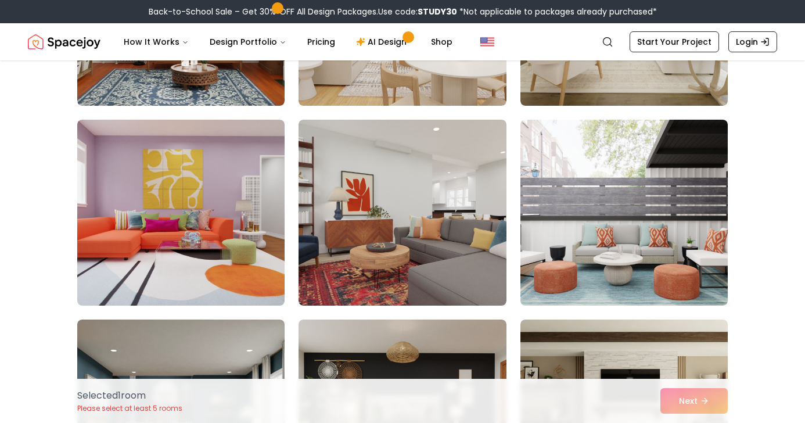
scroll to position [1833, 0]
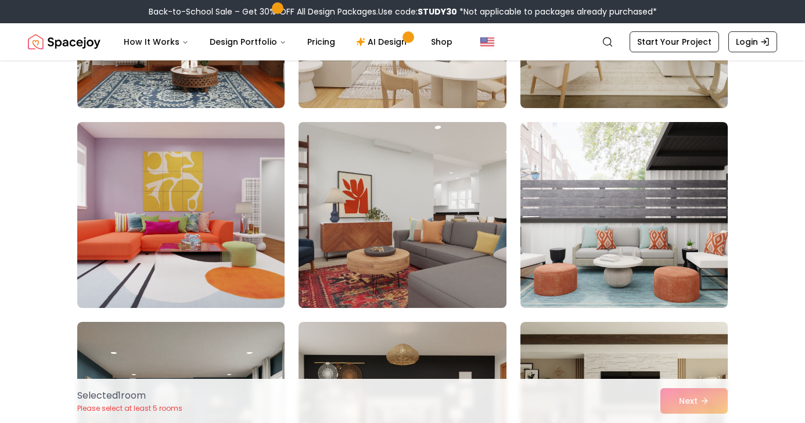
click at [440, 191] on img at bounding box center [402, 214] width 218 height 195
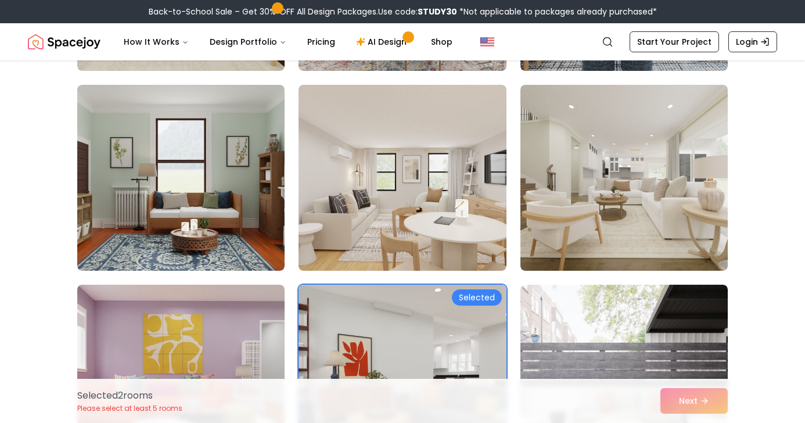
scroll to position [1670, 0]
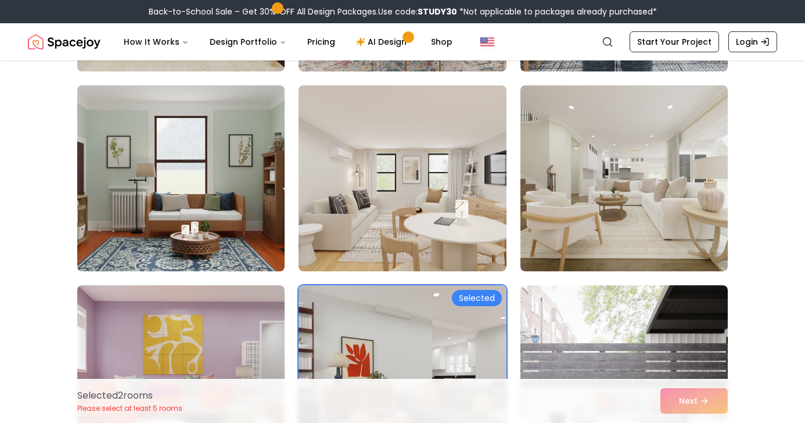
click at [241, 152] on img at bounding box center [181, 178] width 218 height 195
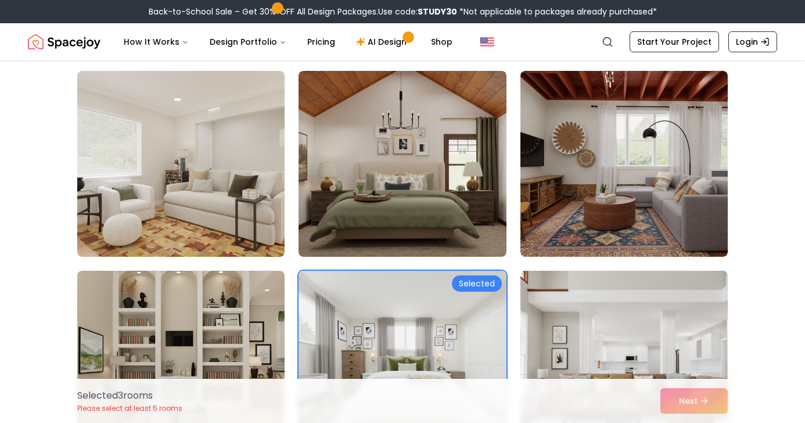
scroll to position [887, 0]
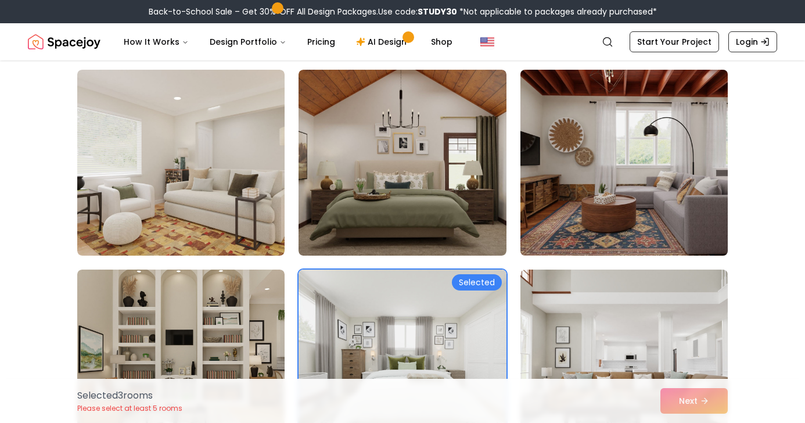
click at [637, 139] on img at bounding box center [624, 162] width 218 height 195
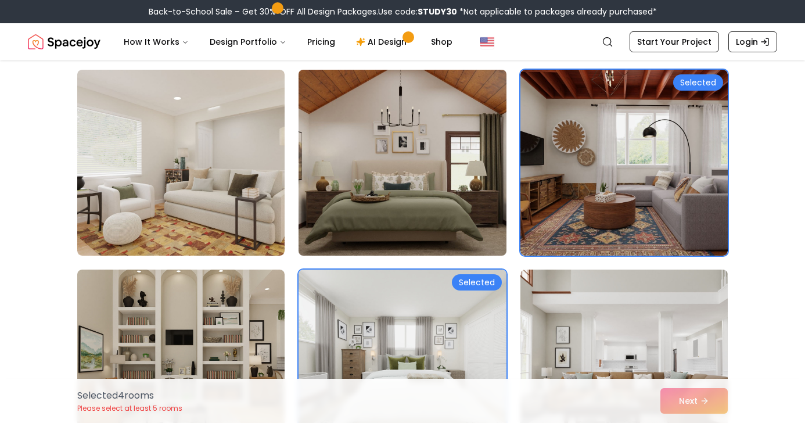
click at [442, 157] on img at bounding box center [402, 162] width 218 height 195
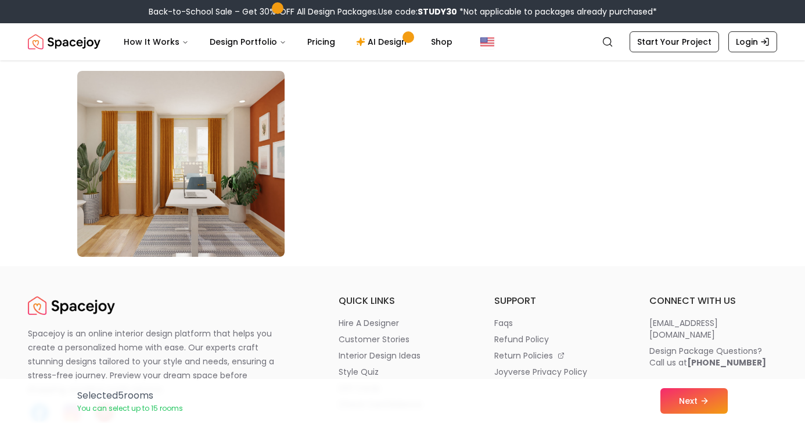
scroll to position [6676, 0]
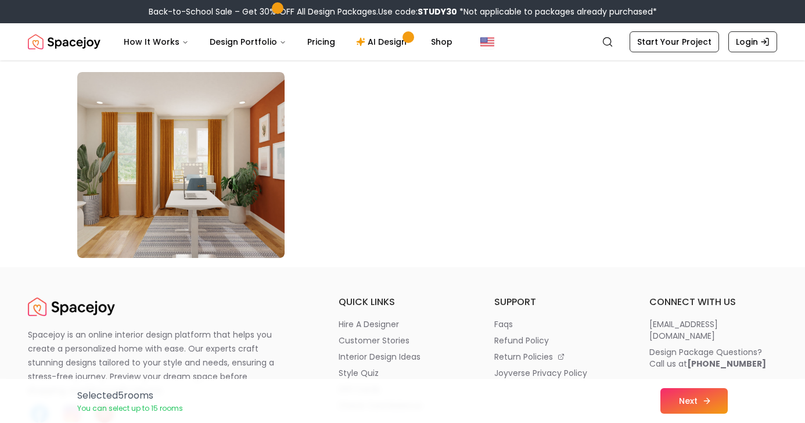
click at [681, 402] on button "Next" at bounding box center [693, 401] width 67 height 26
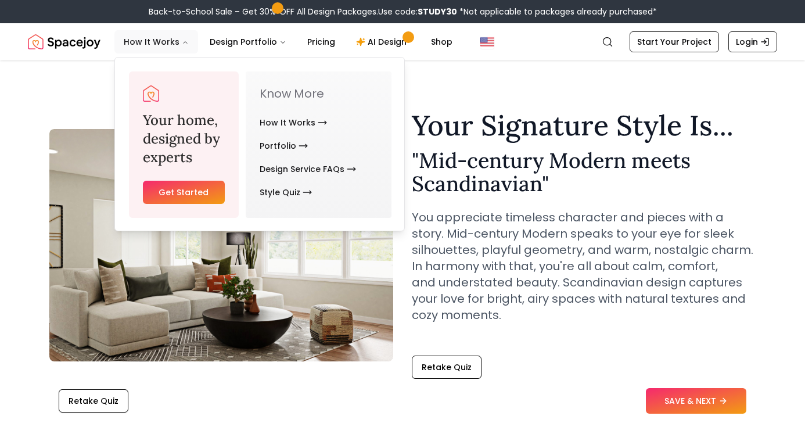
click at [171, 45] on button "How It Works" at bounding box center [156, 41] width 84 height 23
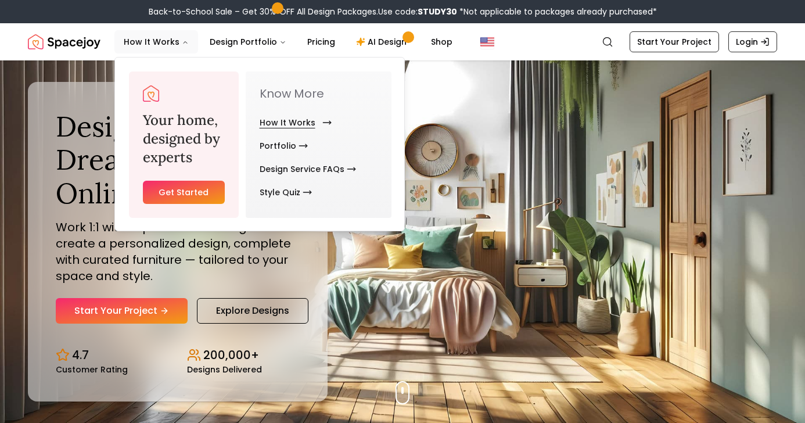
click at [272, 124] on link "How It Works" at bounding box center [292, 122] width 67 height 23
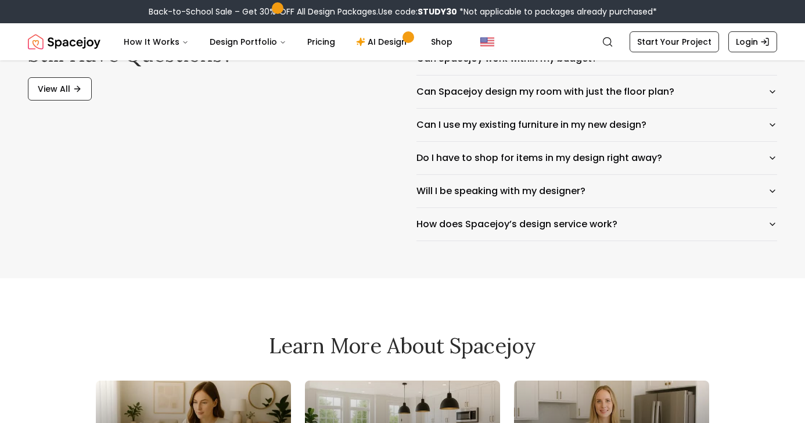
scroll to position [1903, 0]
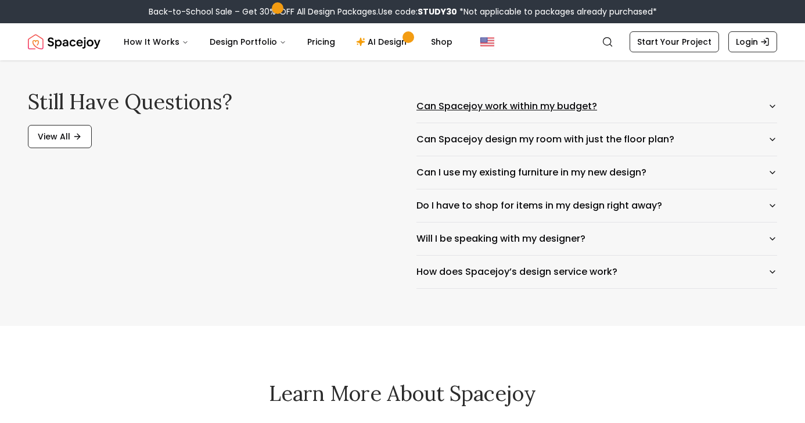
click at [724, 109] on button "Can Spacejoy work within my budget?" at bounding box center [596, 106] width 360 height 33
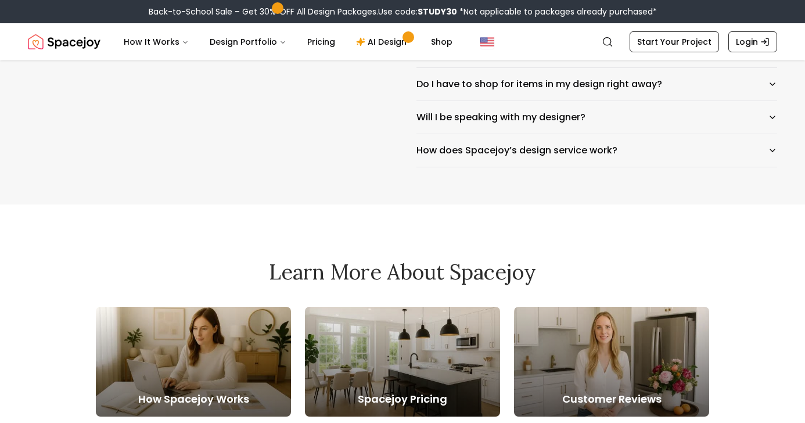
scroll to position [2086, 0]
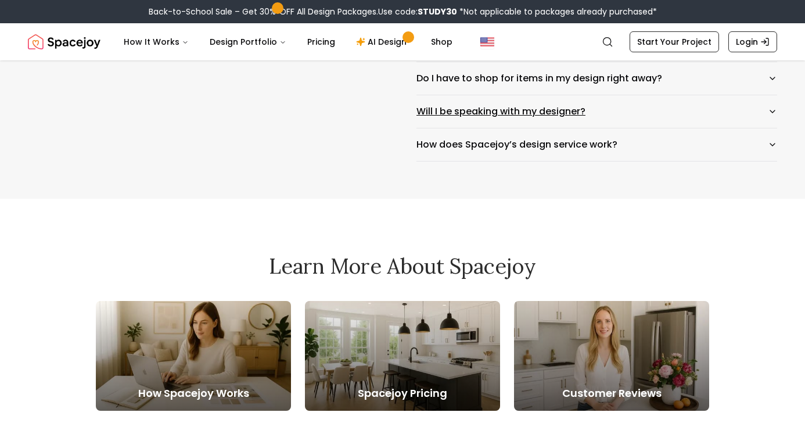
click at [601, 116] on button "Will I be speaking with my designer?" at bounding box center [596, 111] width 360 height 33
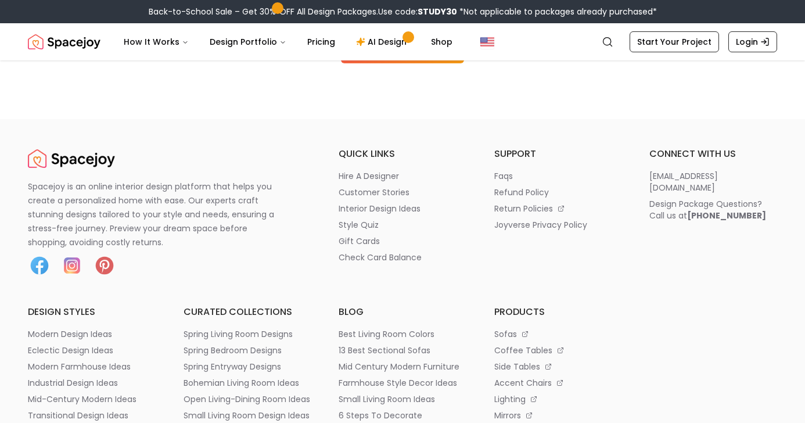
scroll to position [3357, 0]
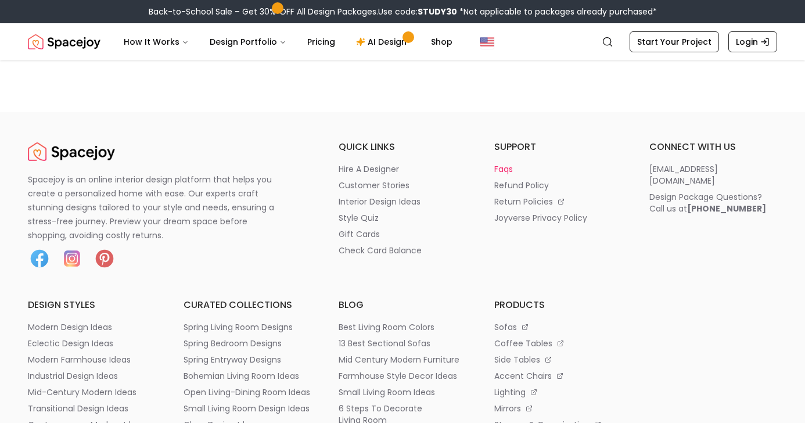
click at [500, 172] on p "faqs" at bounding box center [503, 169] width 19 height 12
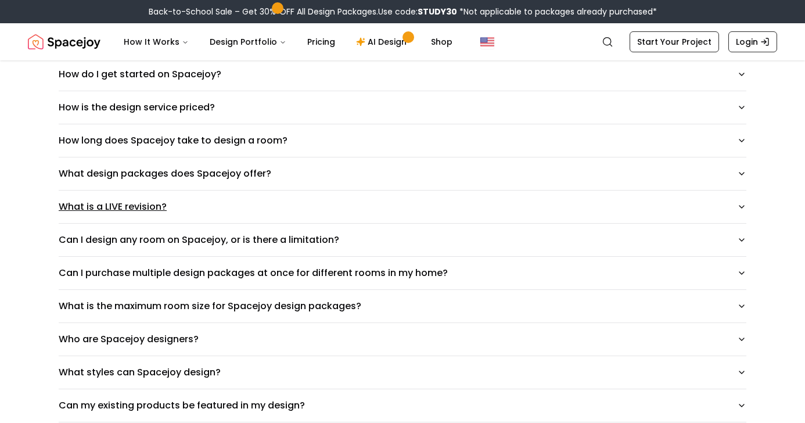
scroll to position [163, 0]
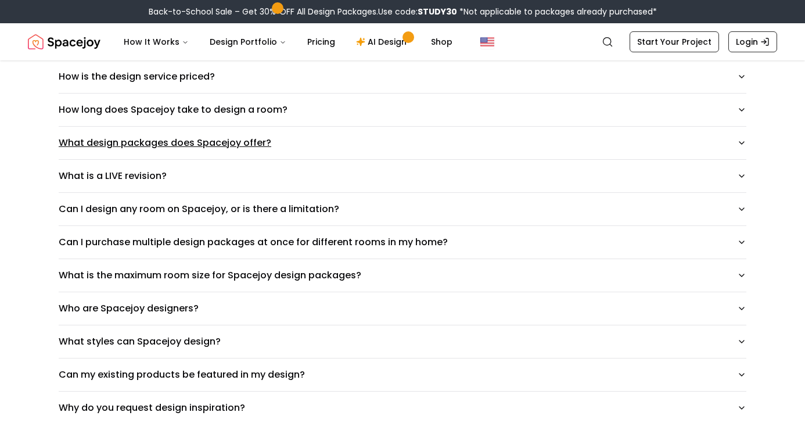
click at [353, 153] on button "What design packages does Spacejoy offer?" at bounding box center [402, 143] width 687 height 33
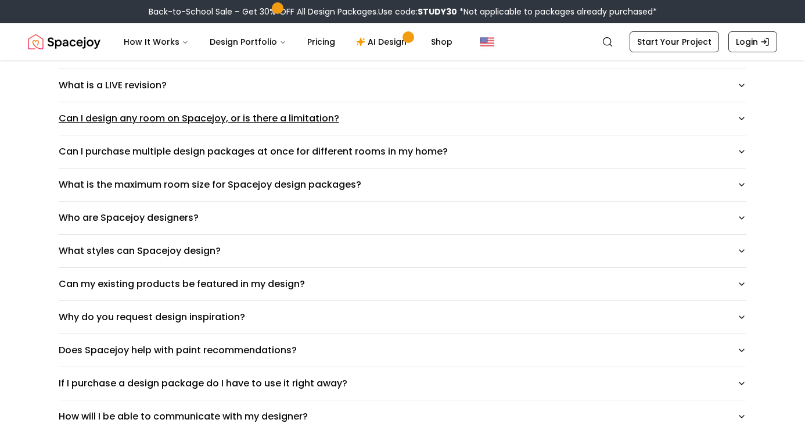
scroll to position [346, 0]
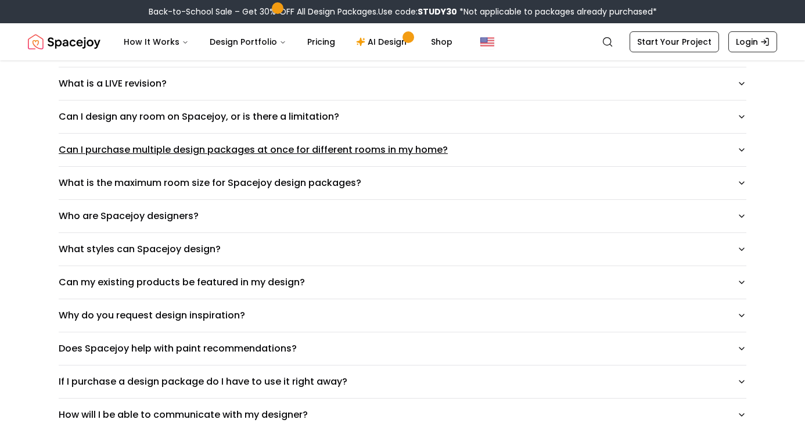
click at [509, 154] on button "Can I purchase multiple design packages at once for different rooms in my home?" at bounding box center [402, 150] width 687 height 33
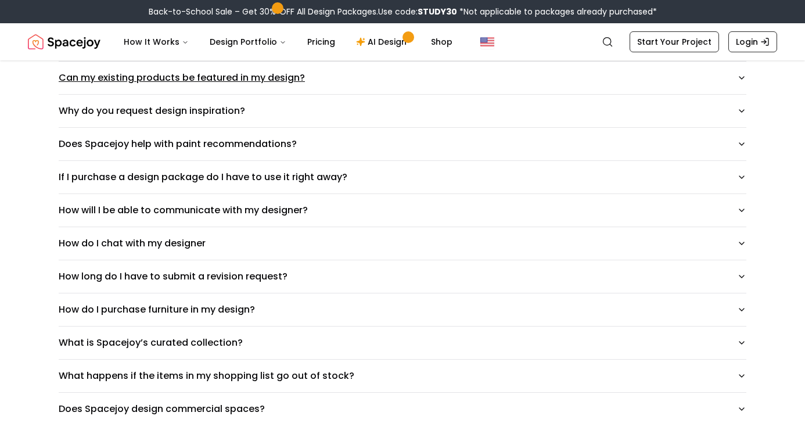
scroll to position [0, 0]
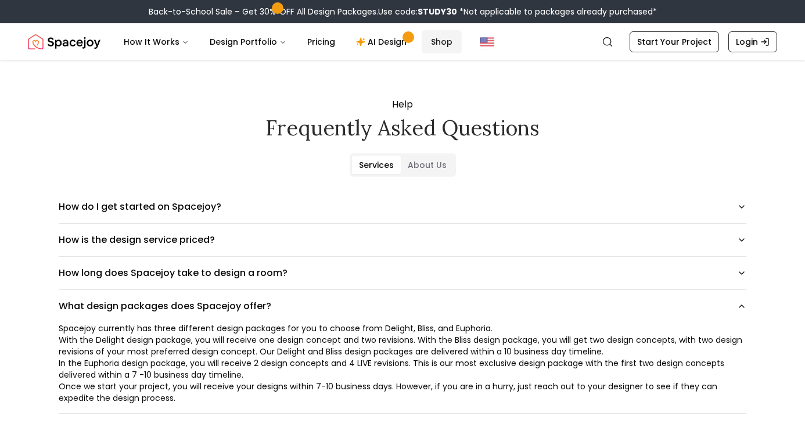
click at [442, 41] on link "Shop" at bounding box center [441, 41] width 40 height 23
click at [320, 39] on link "Pricing" at bounding box center [321, 41] width 46 height 23
